Goal: Ask a question

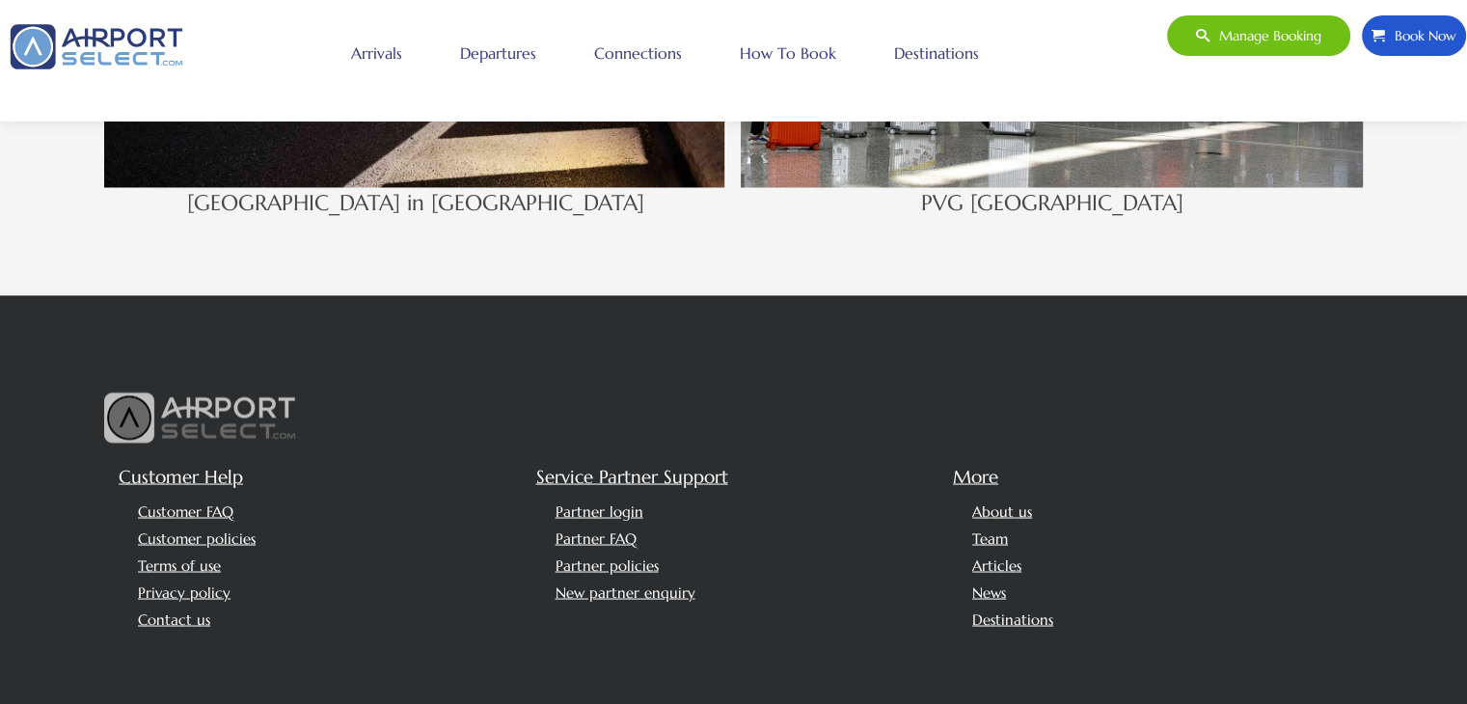
scroll to position [3624, 0]
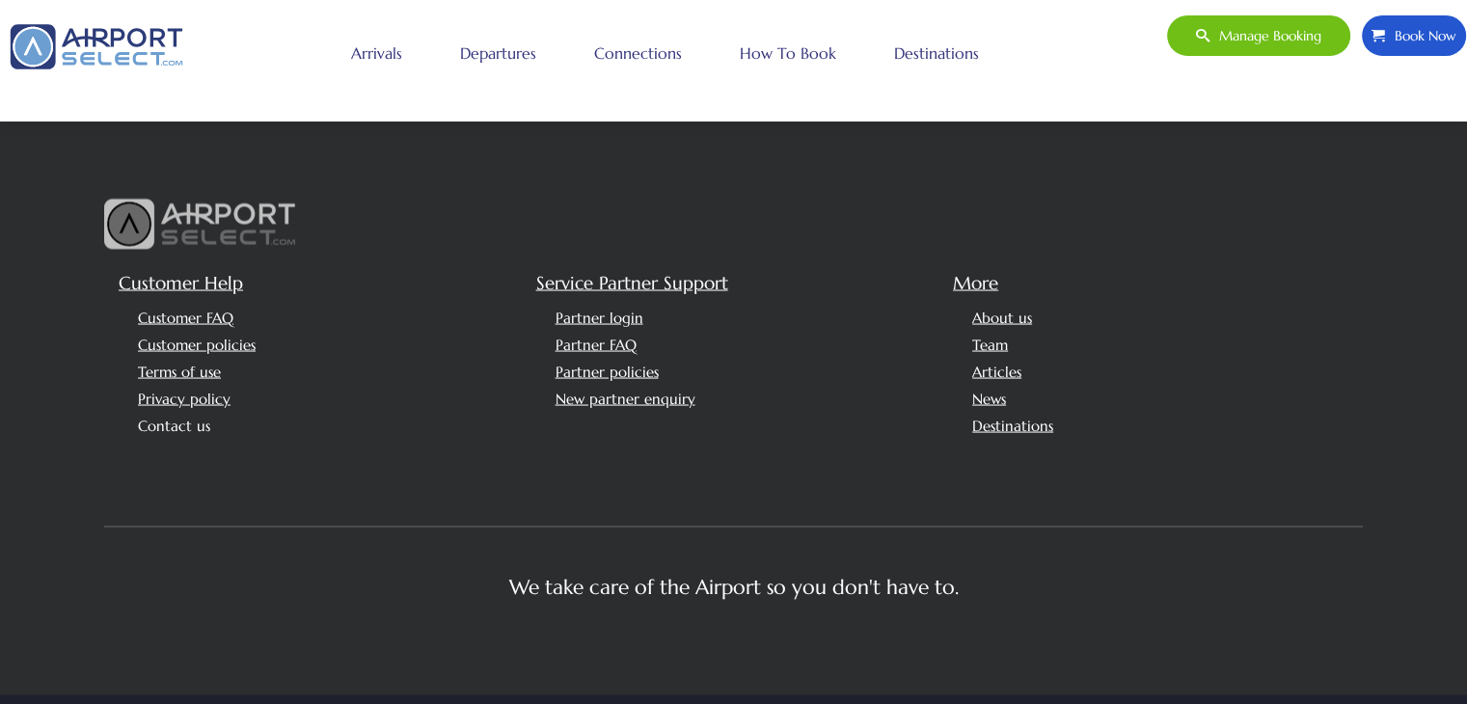
click at [177, 416] on link "Contact us" at bounding box center [174, 425] width 72 height 18
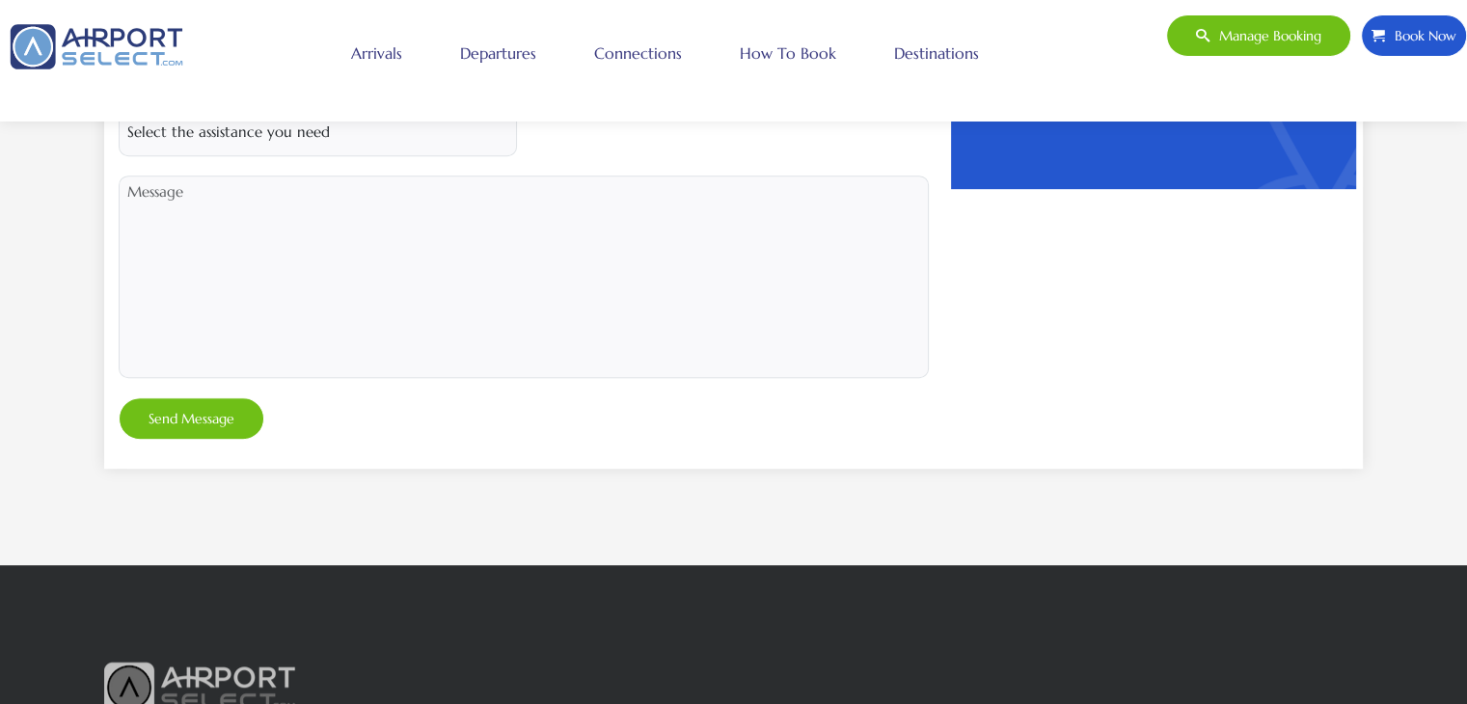
scroll to position [772, 0]
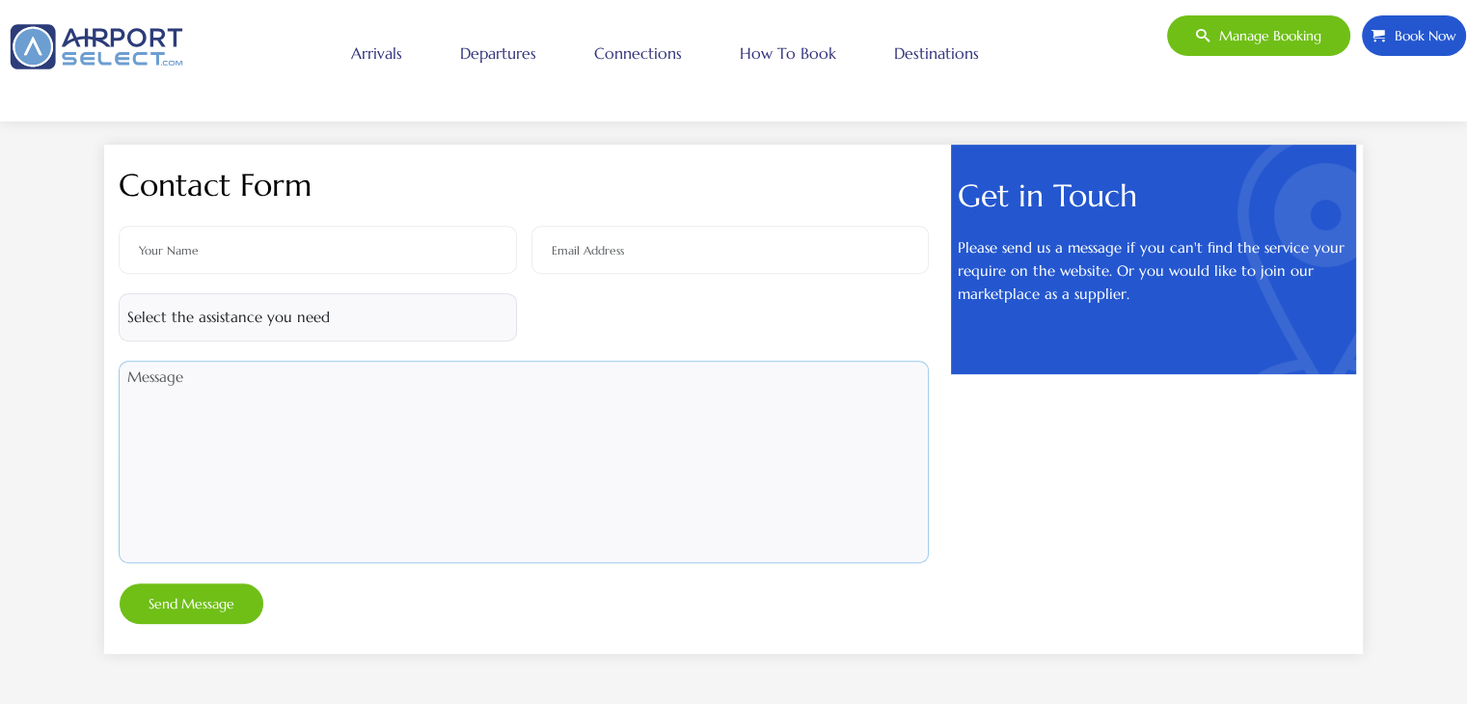
click at [278, 404] on textarea at bounding box center [524, 462] width 810 height 203
paste textarea "Hi, Kindly advise your quote below for VIP meet & greet service in Shanghai Pud…"
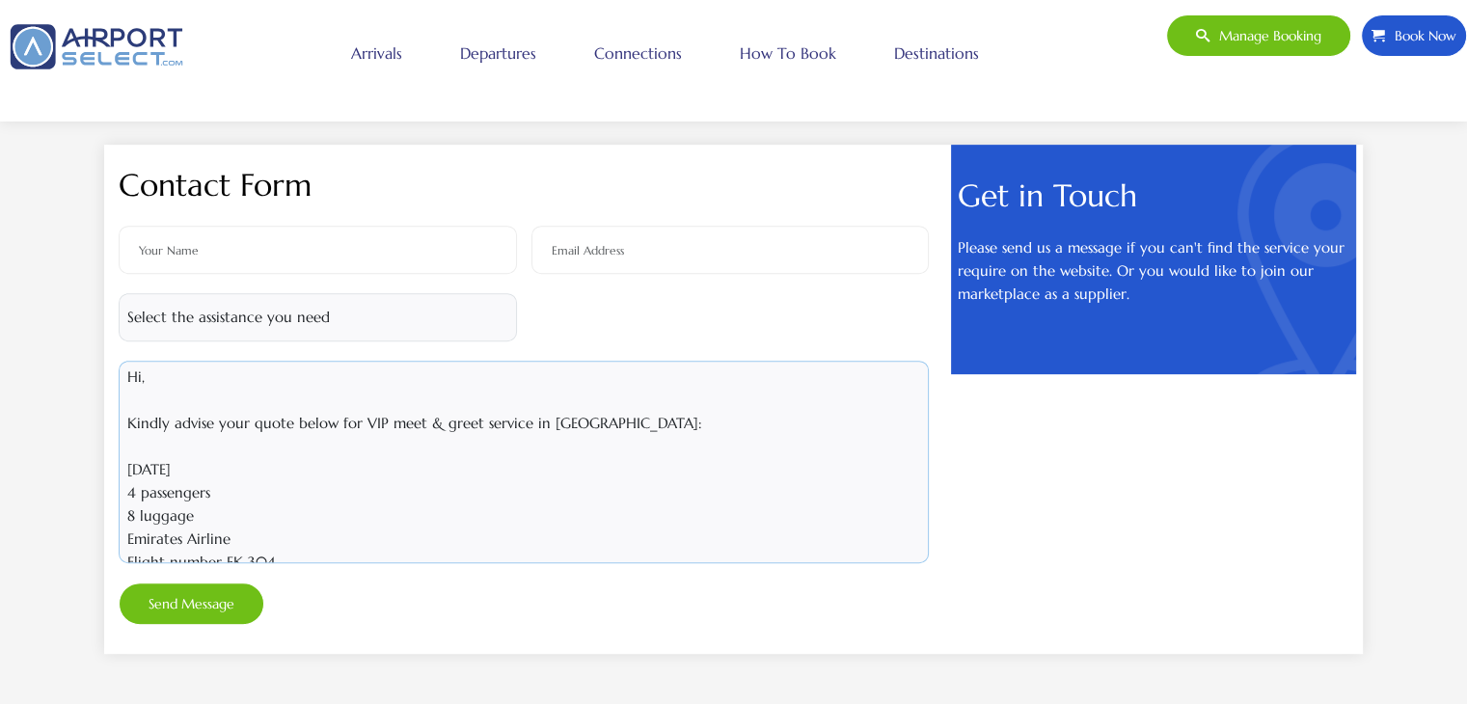
scroll to position [100, 0]
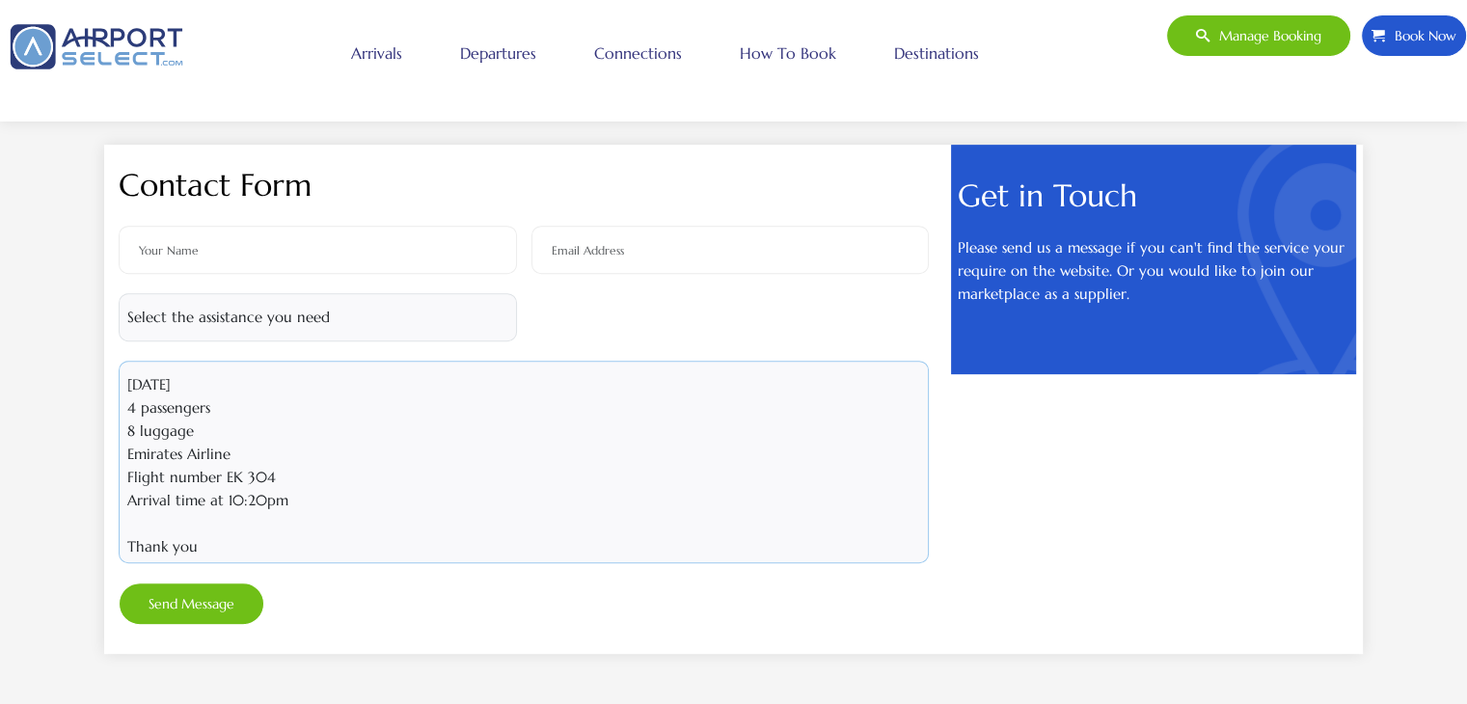
type textarea "Hi, Kindly advise your quote below for VIP meet & greet service in Shanghai Pud…"
click at [284, 258] on input "text" at bounding box center [318, 250] width 398 height 48
type input "gina alave"
type input "gina.alave@alserkal.ae"
click at [206, 593] on button "Send Message" at bounding box center [192, 604] width 146 height 42
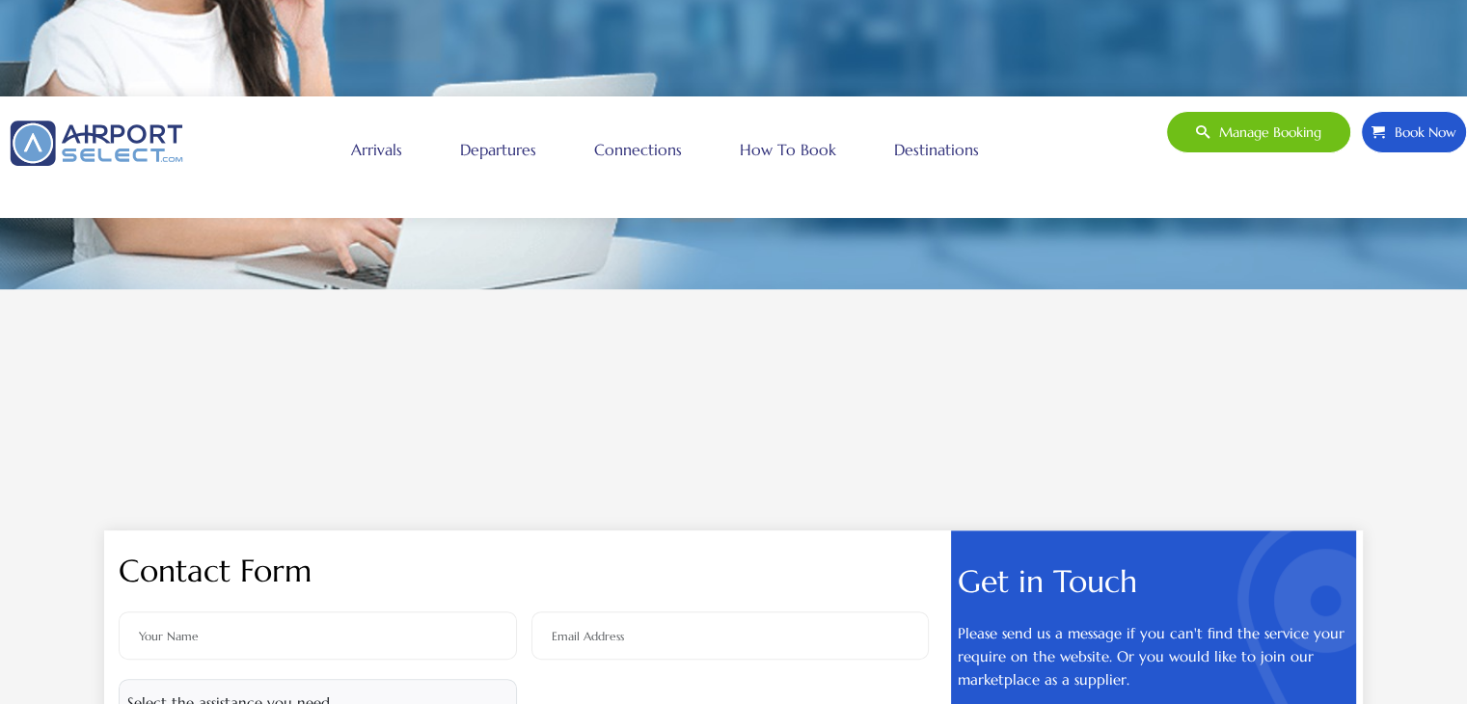
scroll to position [868, 0]
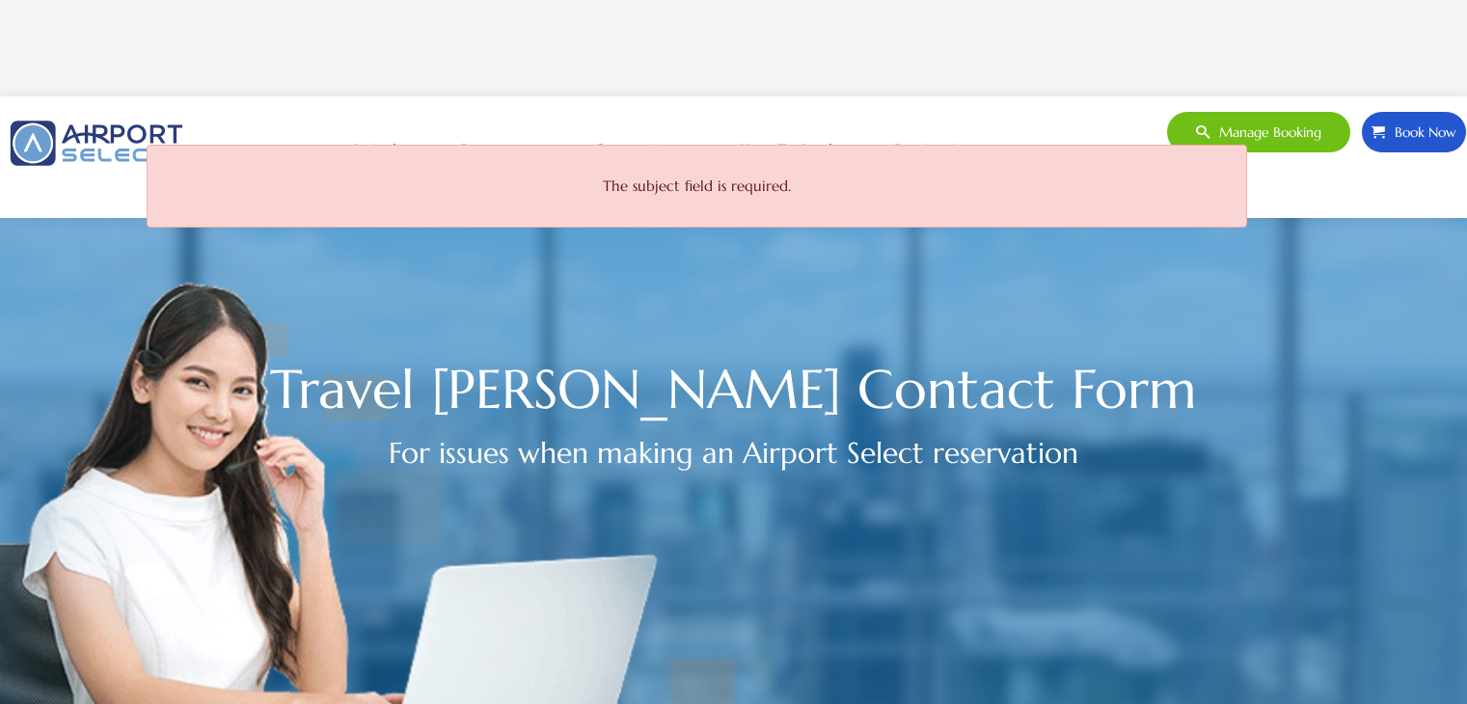
scroll to position [868, 0]
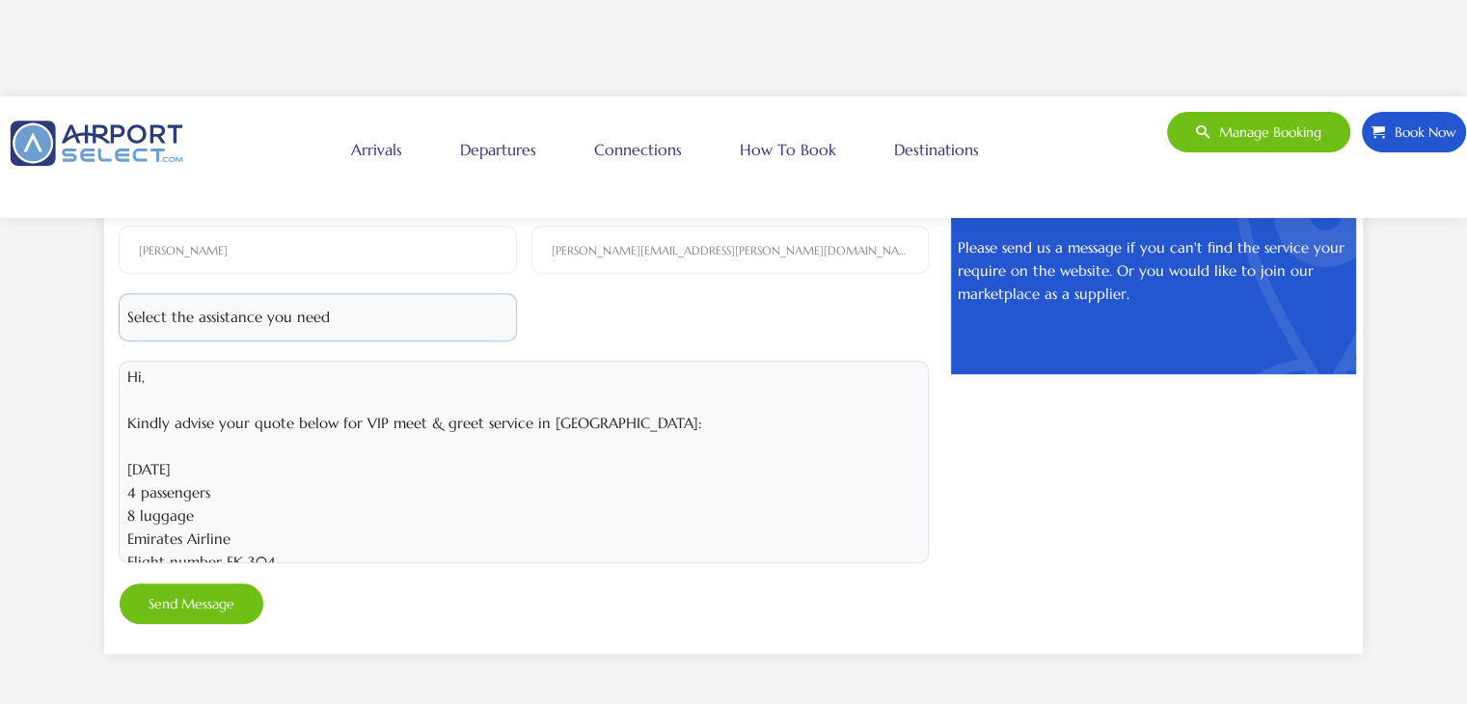
click at [328, 313] on select "Select the assistance you need Booking issue Website technical issue Price enqu…" at bounding box center [318, 317] width 398 height 48
select select "3"
click at [119, 293] on select "Select the assistance you need Booking issue Website technical issue Price enqu…" at bounding box center [318, 317] width 398 height 48
click at [189, 591] on button "Send Message" at bounding box center [192, 604] width 146 height 42
